Goal: Complete application form: Complete application form

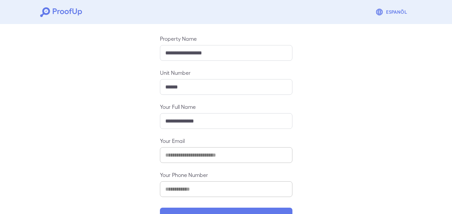
scroll to position [89, 0]
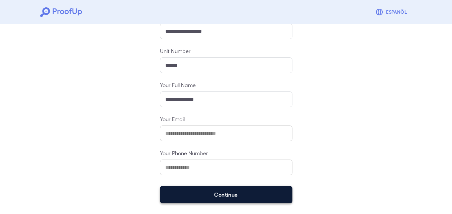
click at [215, 200] on button "Continue" at bounding box center [226, 194] width 132 height 17
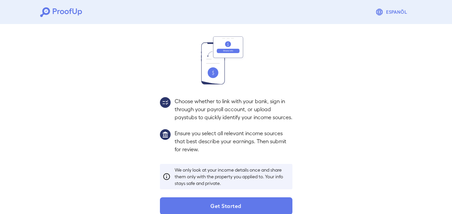
scroll to position [79, 0]
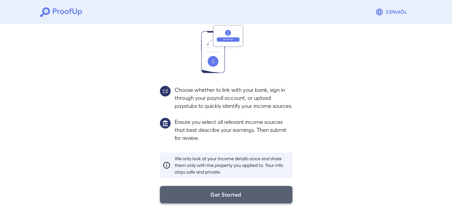
click at [240, 194] on button "Get Started" at bounding box center [226, 194] width 132 height 17
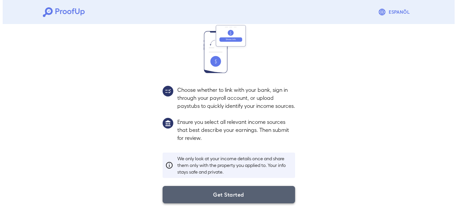
scroll to position [41, 0]
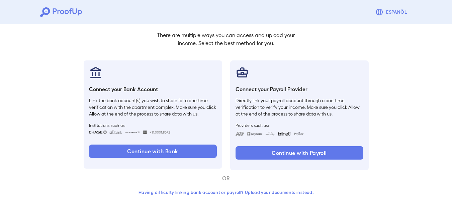
click at [232, 190] on button "Having difficulty linking bank account or payroll? Upload your documents instea…" at bounding box center [225, 193] width 195 height 12
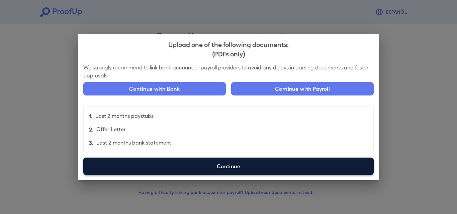
click at [259, 169] on label "Continue" at bounding box center [228, 166] width 290 height 17
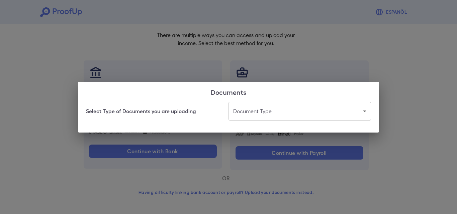
click at [281, 115] on body "Espanõl Go back How Would You Like to Verify Your Income? There are multiple wa…" at bounding box center [228, 86] width 457 height 255
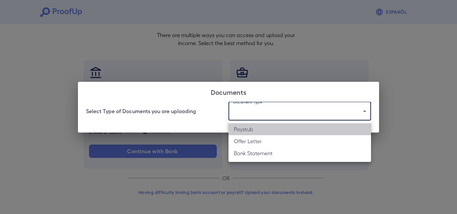
click at [280, 132] on li "Paystub" at bounding box center [299, 129] width 142 height 12
type input "*******"
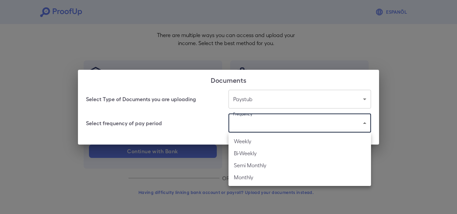
click at [277, 126] on body "Espanõl Go back How Would You Like to Verify Your Income? There are multiple wa…" at bounding box center [228, 86] width 457 height 255
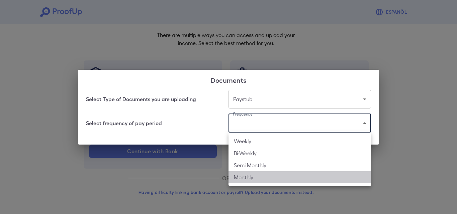
click at [266, 177] on li "Monthly" at bounding box center [299, 178] width 142 height 12
type input "*******"
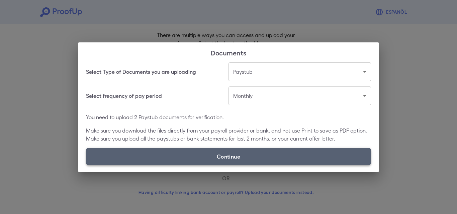
click at [211, 158] on label "Continue" at bounding box center [228, 156] width 285 height 17
click at [86, 165] on input "Continue" at bounding box center [86, 165] width 0 height 0
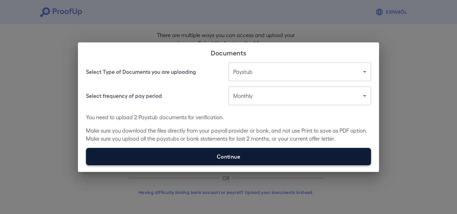
click at [218, 156] on label "Continue" at bounding box center [228, 156] width 285 height 17
click at [86, 165] on input "Continue" at bounding box center [86, 165] width 0 height 0
type input "**********"
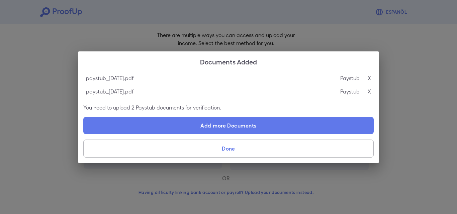
click at [229, 149] on button "Done" at bounding box center [228, 149] width 290 height 18
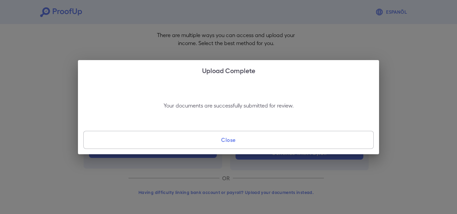
click at [235, 142] on button "Close" at bounding box center [228, 140] width 290 height 18
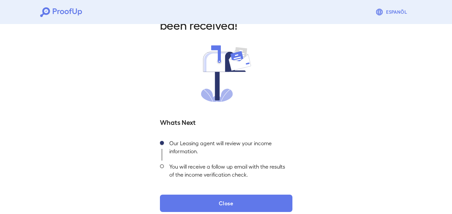
scroll to position [42, 0]
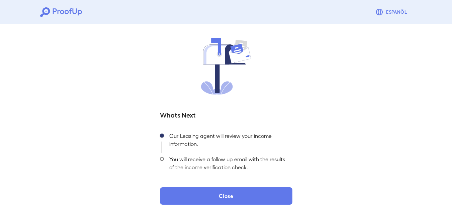
scroll to position [42, 0]
